Goal: Task Accomplishment & Management: Use online tool/utility

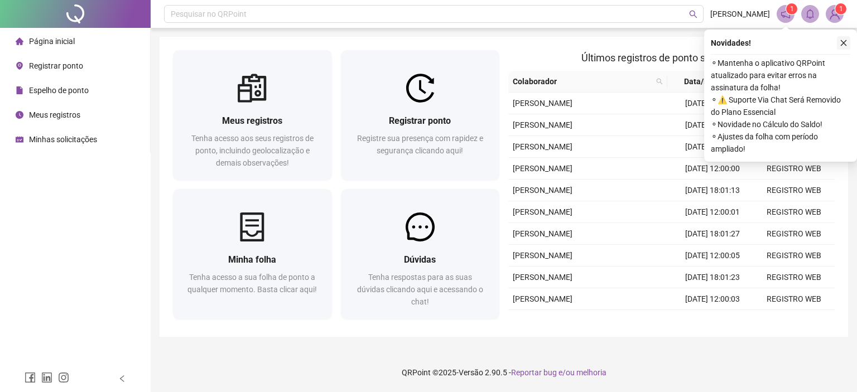
click at [842, 42] on icon "close" at bounding box center [844, 43] width 6 height 6
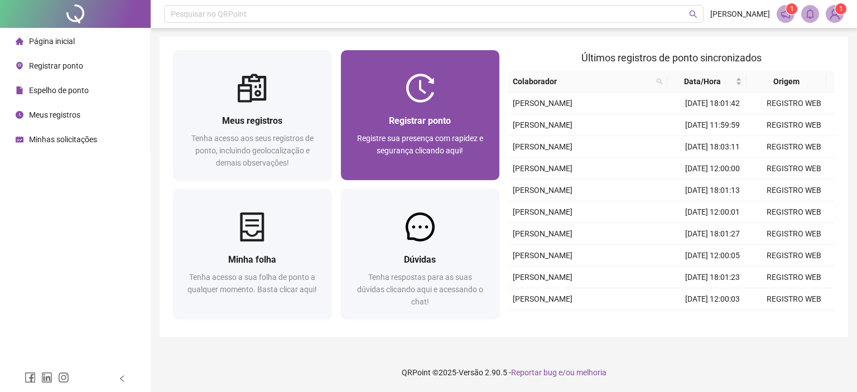
click at [432, 134] on span "Registre sua presença com rapidez e segurança clicando aqui!" at bounding box center [420, 144] width 126 height 21
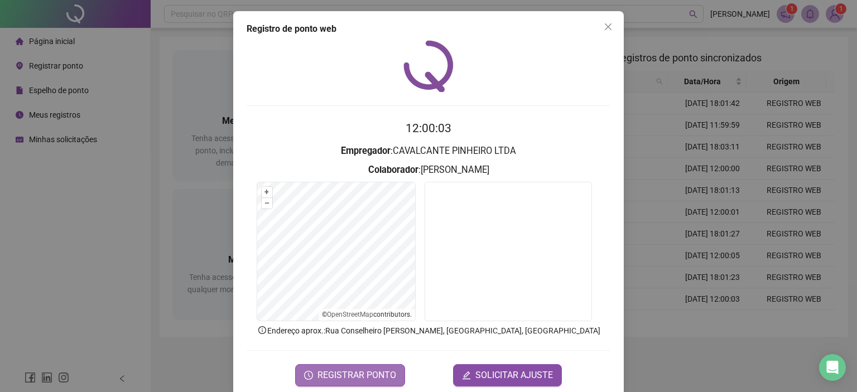
click at [349, 374] on span "REGISTRAR PONTO" at bounding box center [356, 375] width 79 height 13
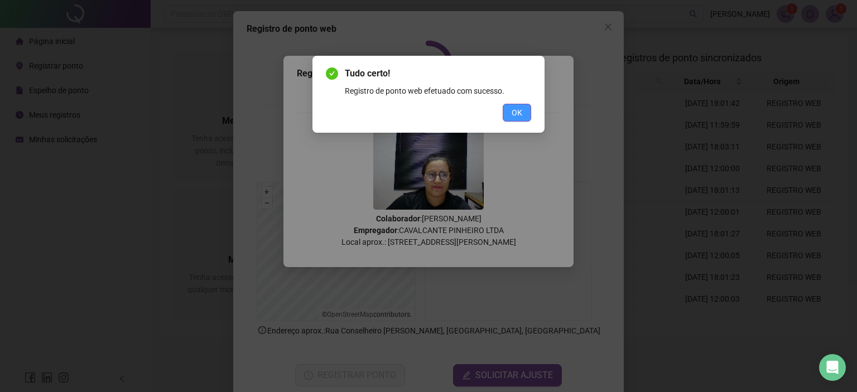
click at [522, 114] on span "OK" at bounding box center [517, 113] width 11 height 12
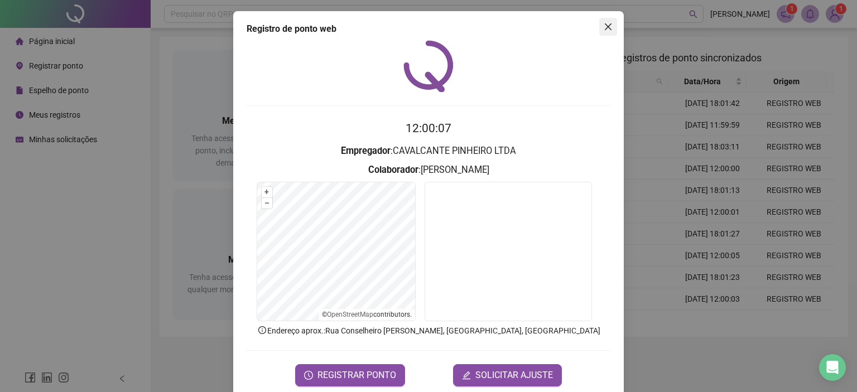
click at [599, 25] on span "Close" at bounding box center [608, 26] width 18 height 9
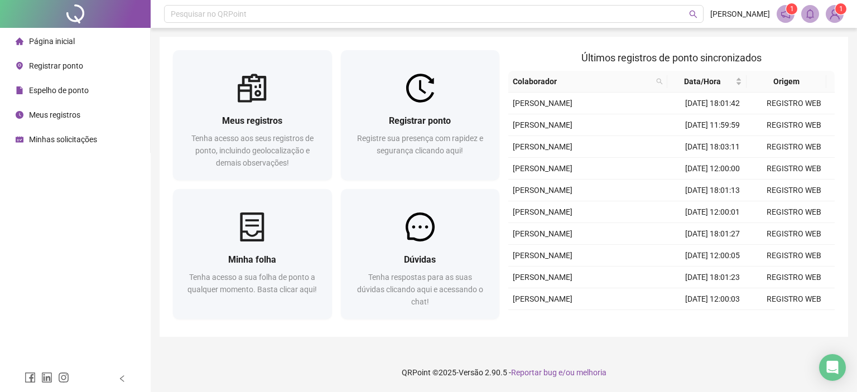
click at [80, 95] on span "Espelho de ponto" at bounding box center [59, 90] width 60 height 9
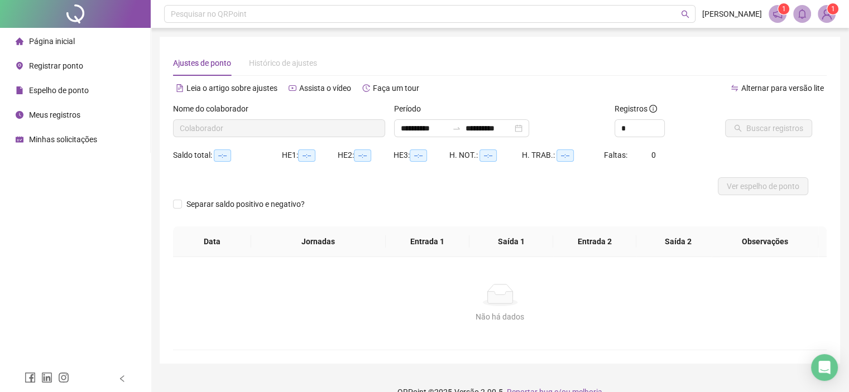
type input "**********"
click at [55, 42] on span "Página inicial" at bounding box center [52, 41] width 46 height 9
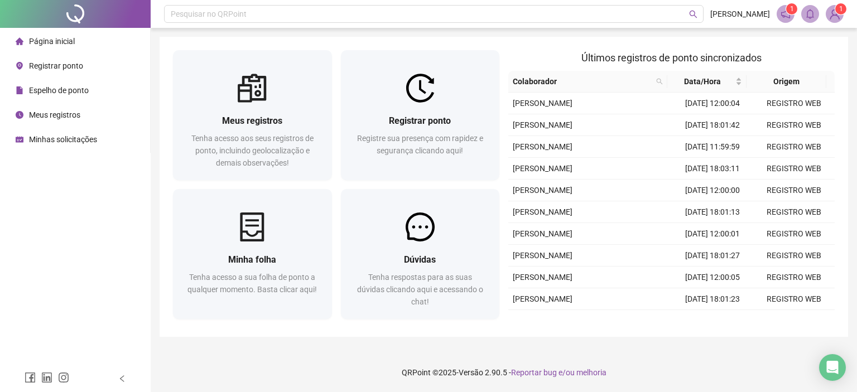
click at [59, 93] on span "Espelho de ponto" at bounding box center [59, 90] width 60 height 9
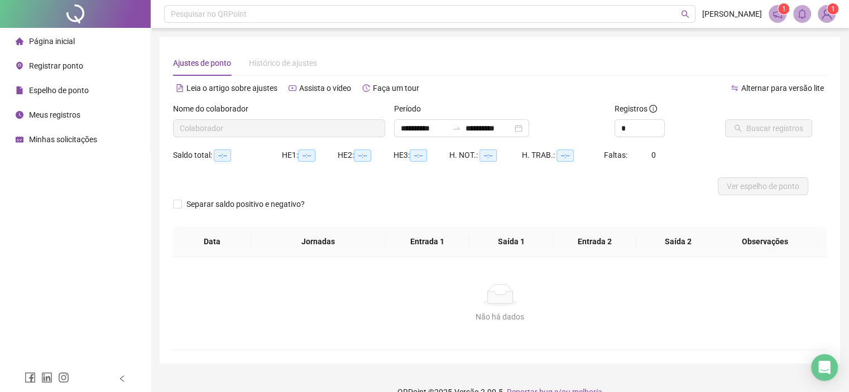
click at [55, 41] on span "Página inicial" at bounding box center [52, 41] width 46 height 9
